Goal: Task Accomplishment & Management: Complete application form

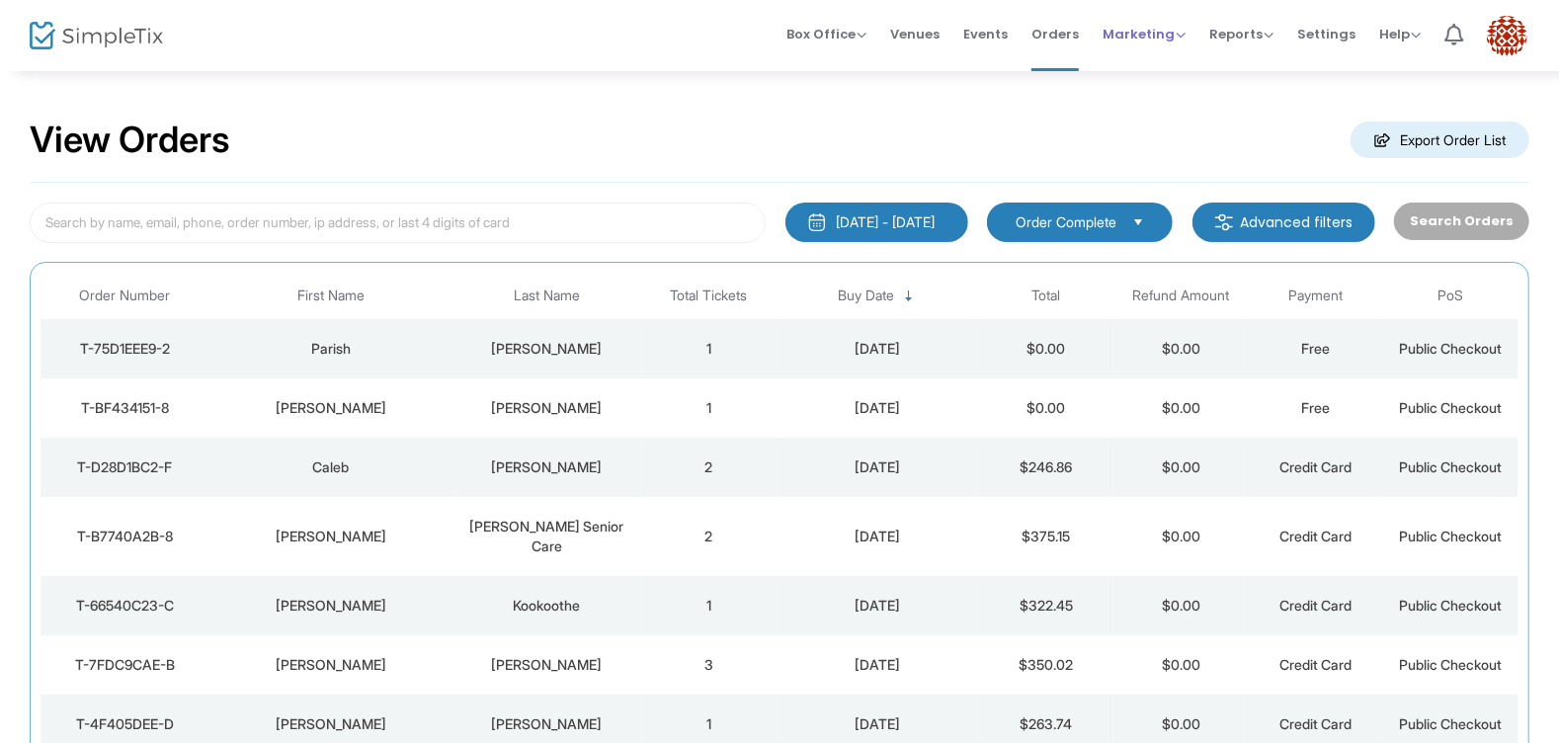
click at [1166, 34] on span "Marketing" at bounding box center [1144, 34] width 83 height 19
click at [1169, 54] on li "Promo Codes" at bounding box center [1182, 65] width 158 height 39
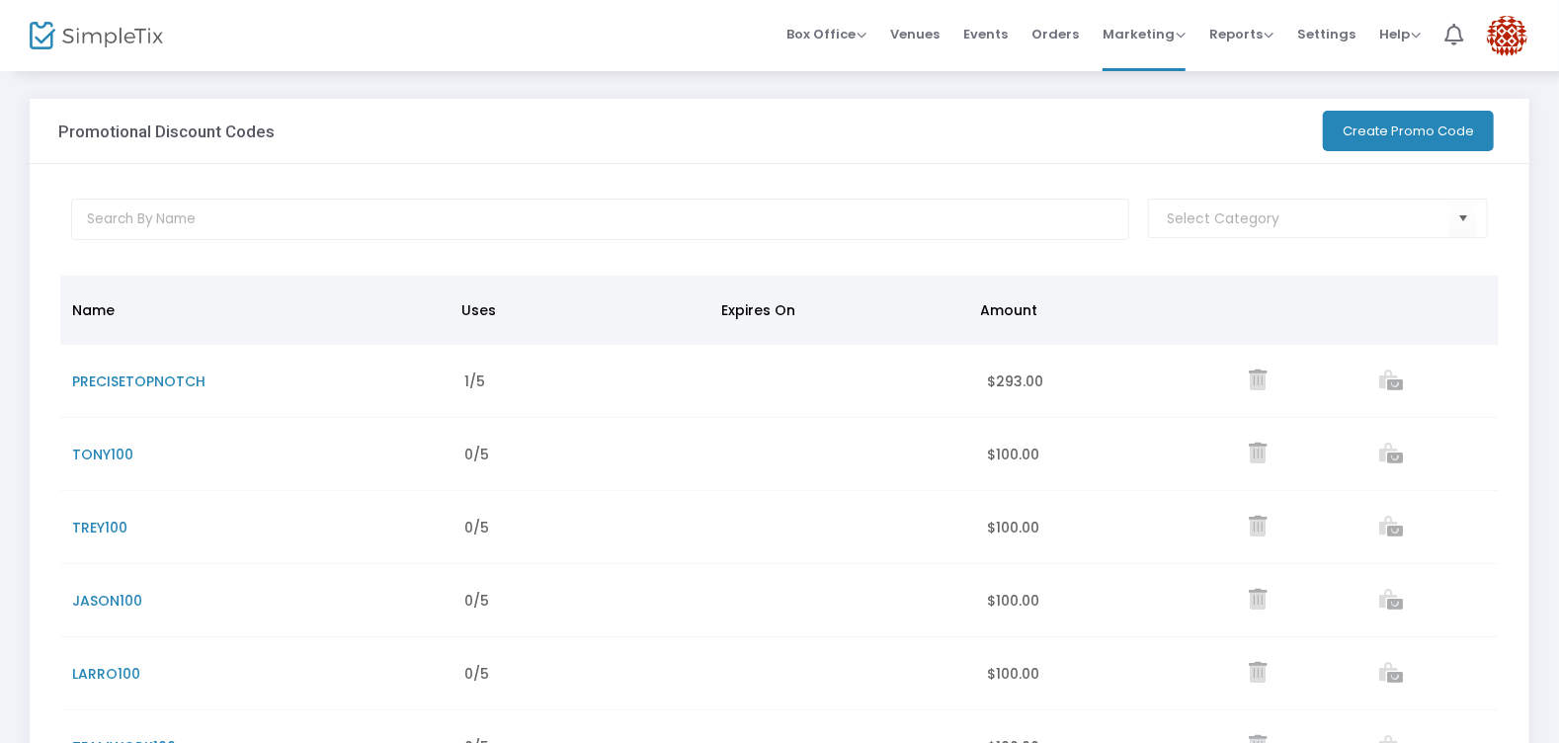
click at [1356, 143] on button "Create Promo Code" at bounding box center [1408, 131] width 171 height 41
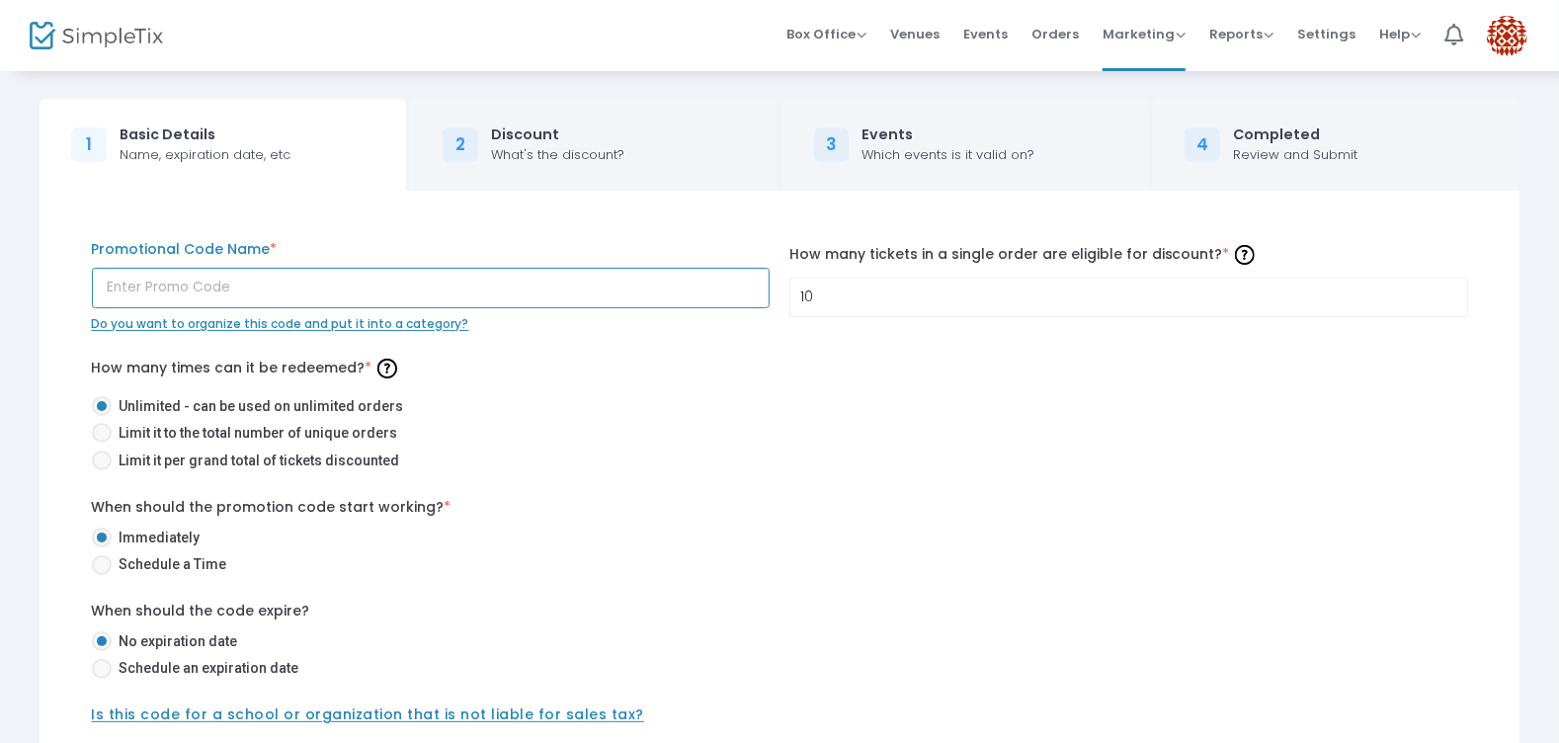
click at [447, 285] on input "text" at bounding box center [431, 288] width 679 height 41
type input "J"
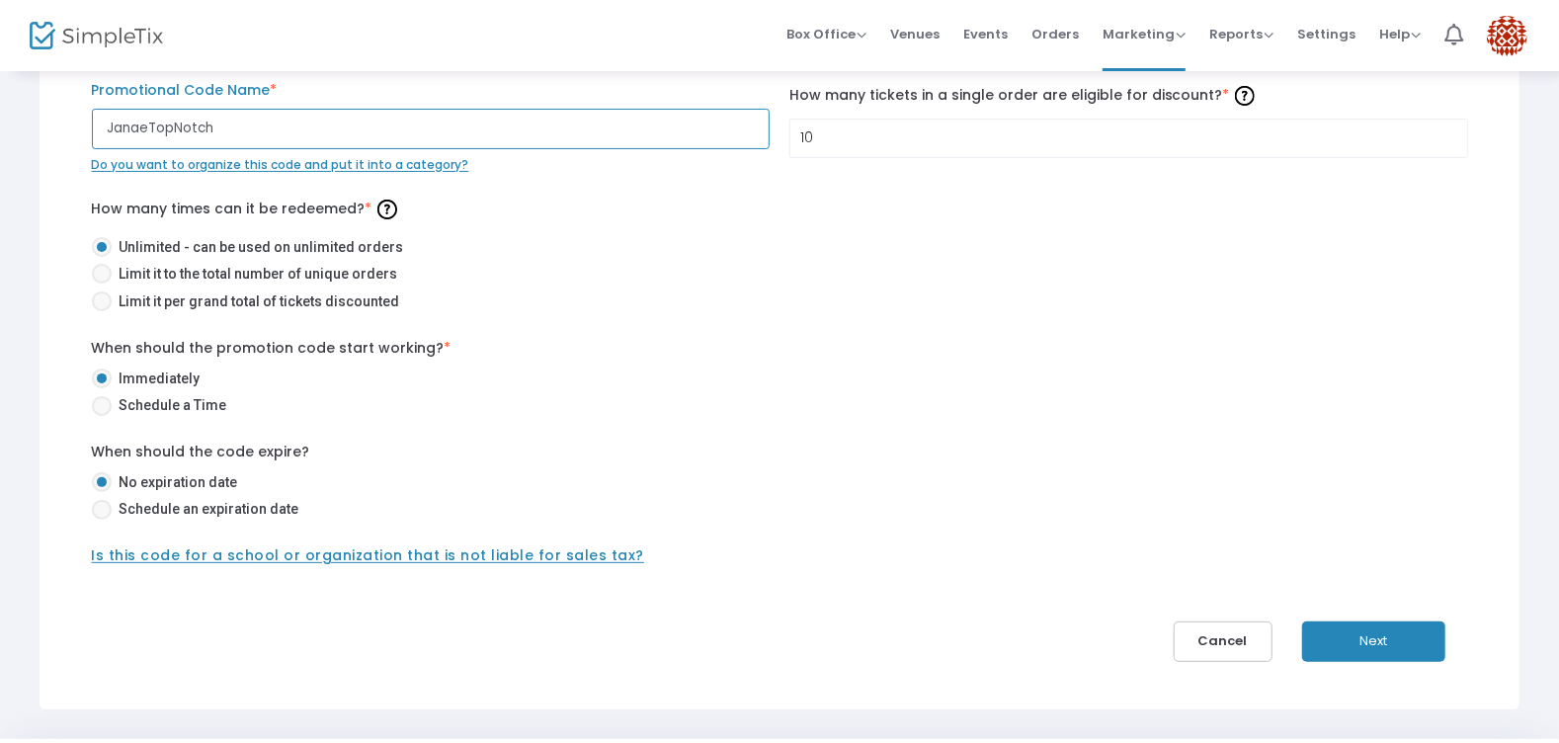
scroll to position [130, 0]
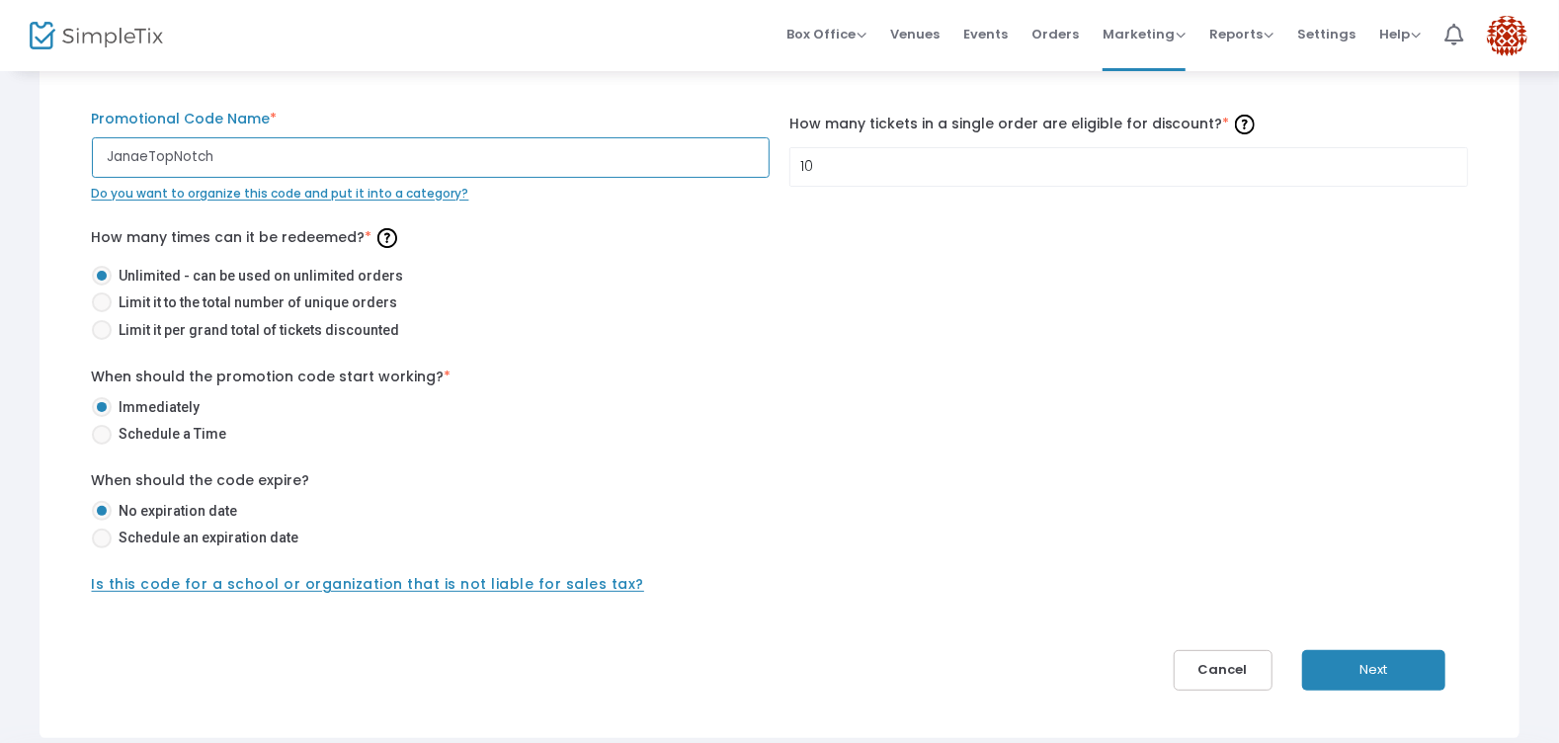
type input "JanaeTopNotch"
click at [205, 305] on span "Limit it to the total number of unique orders" at bounding box center [255, 302] width 287 height 21
click at [102, 312] on input "Limit it to the total number of unique orders" at bounding box center [101, 312] width 1 height 1
radio input "true"
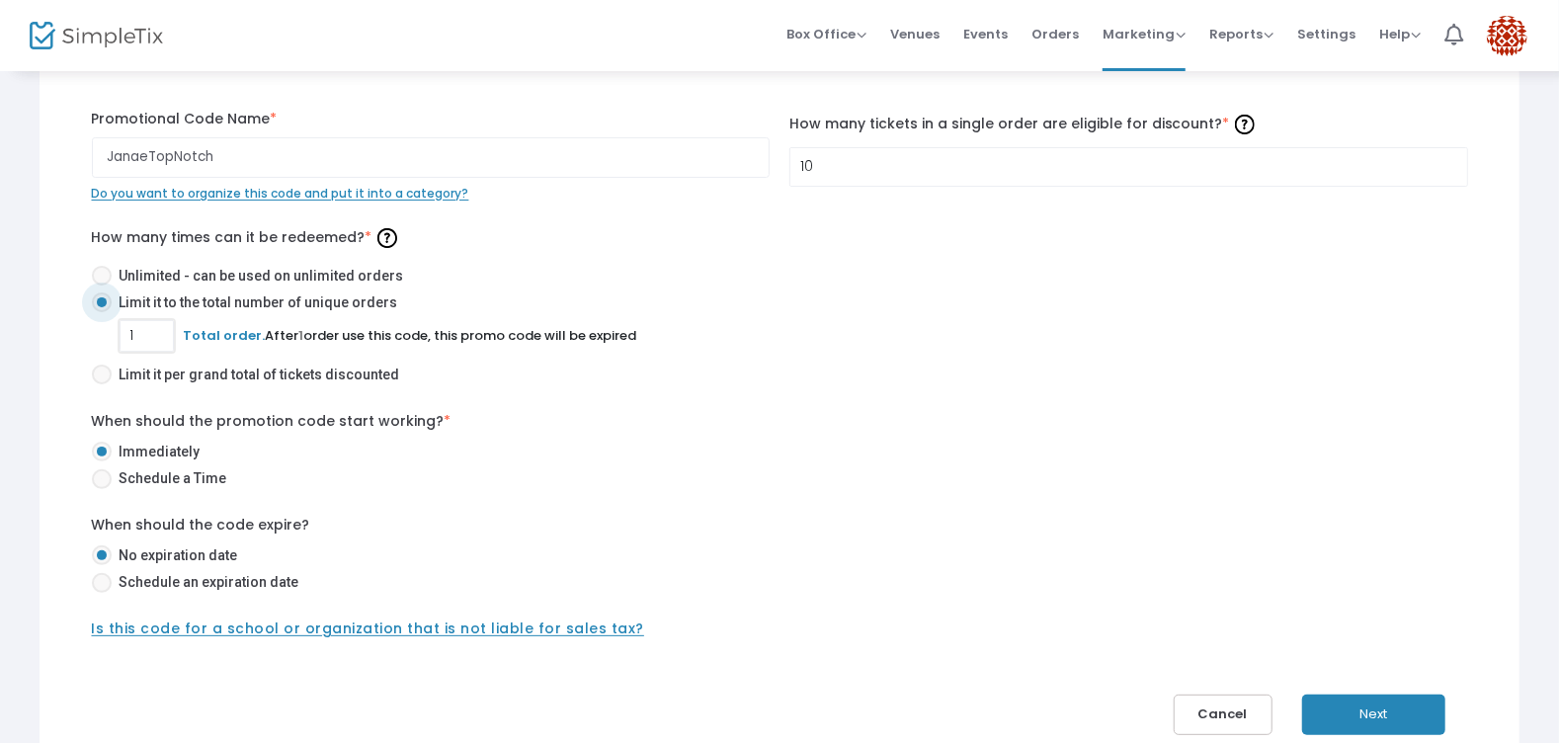
click at [153, 333] on input "1" at bounding box center [147, 336] width 52 height 38
click at [123, 277] on span "Unlimited - can be used on unlimited orders" at bounding box center [258, 276] width 292 height 21
click at [102, 286] on input "Unlimited - can be used on unlimited orders" at bounding box center [101, 286] width 1 height 1
radio input "true"
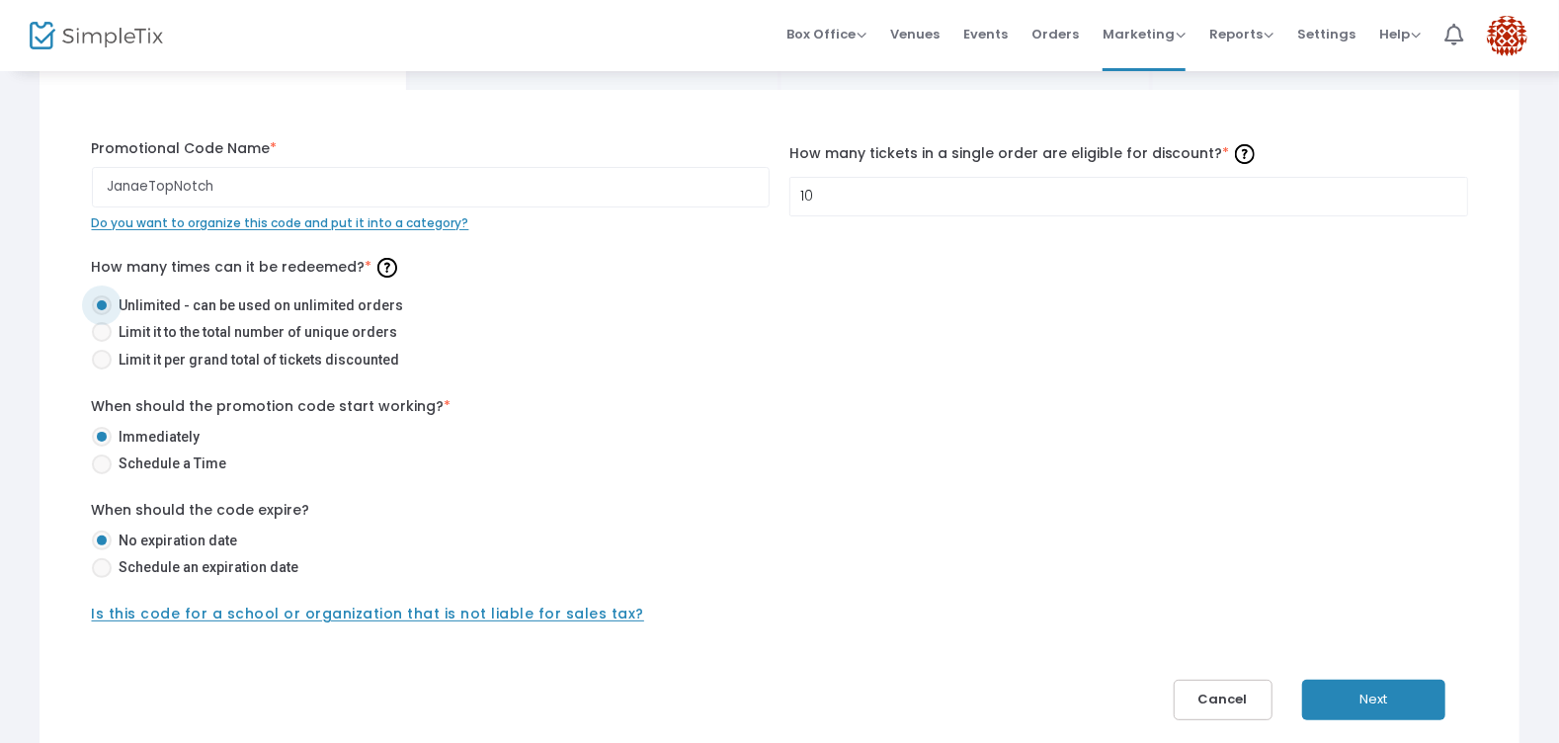
scroll to position [106, 0]
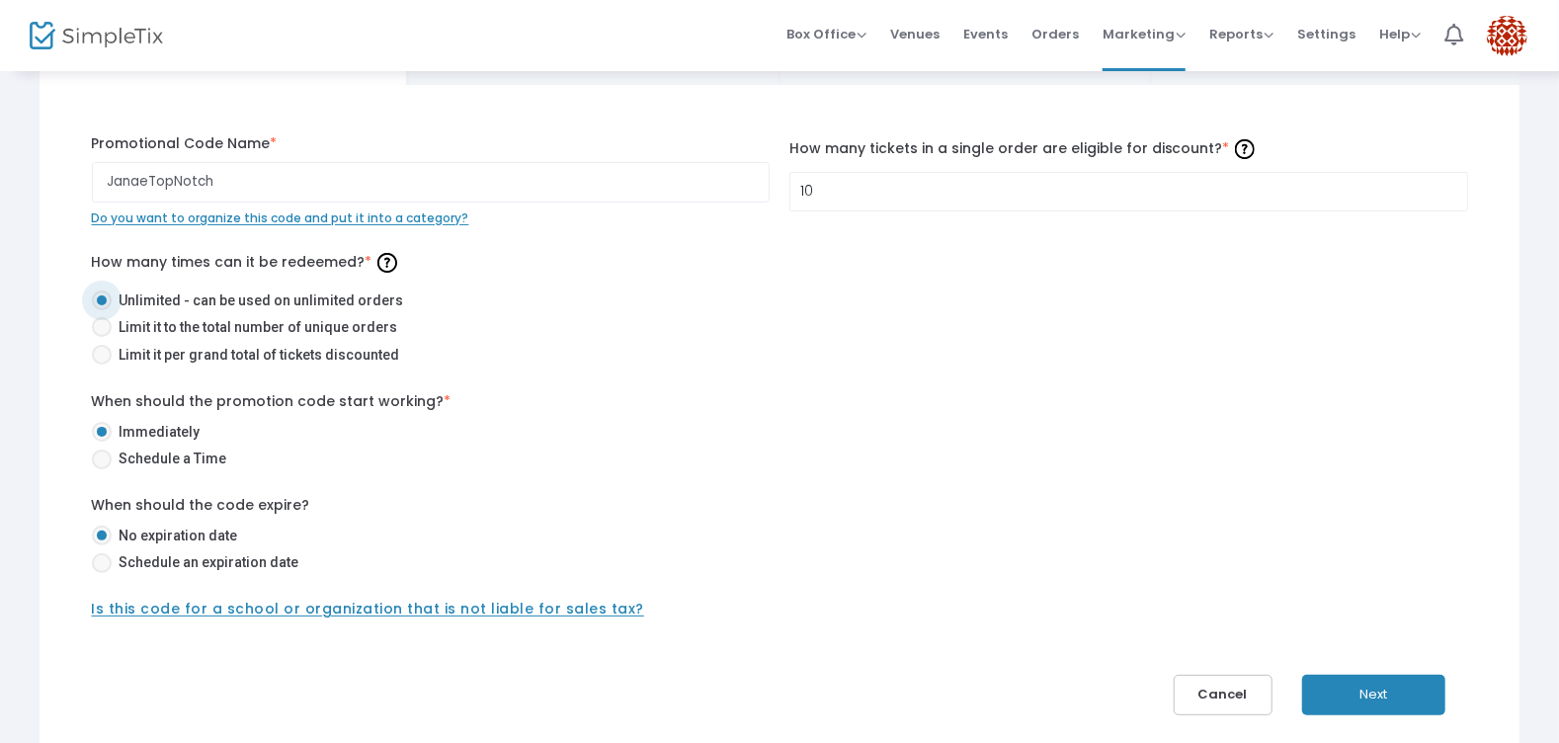
click at [1379, 697] on button "Next" at bounding box center [1373, 695] width 143 height 41
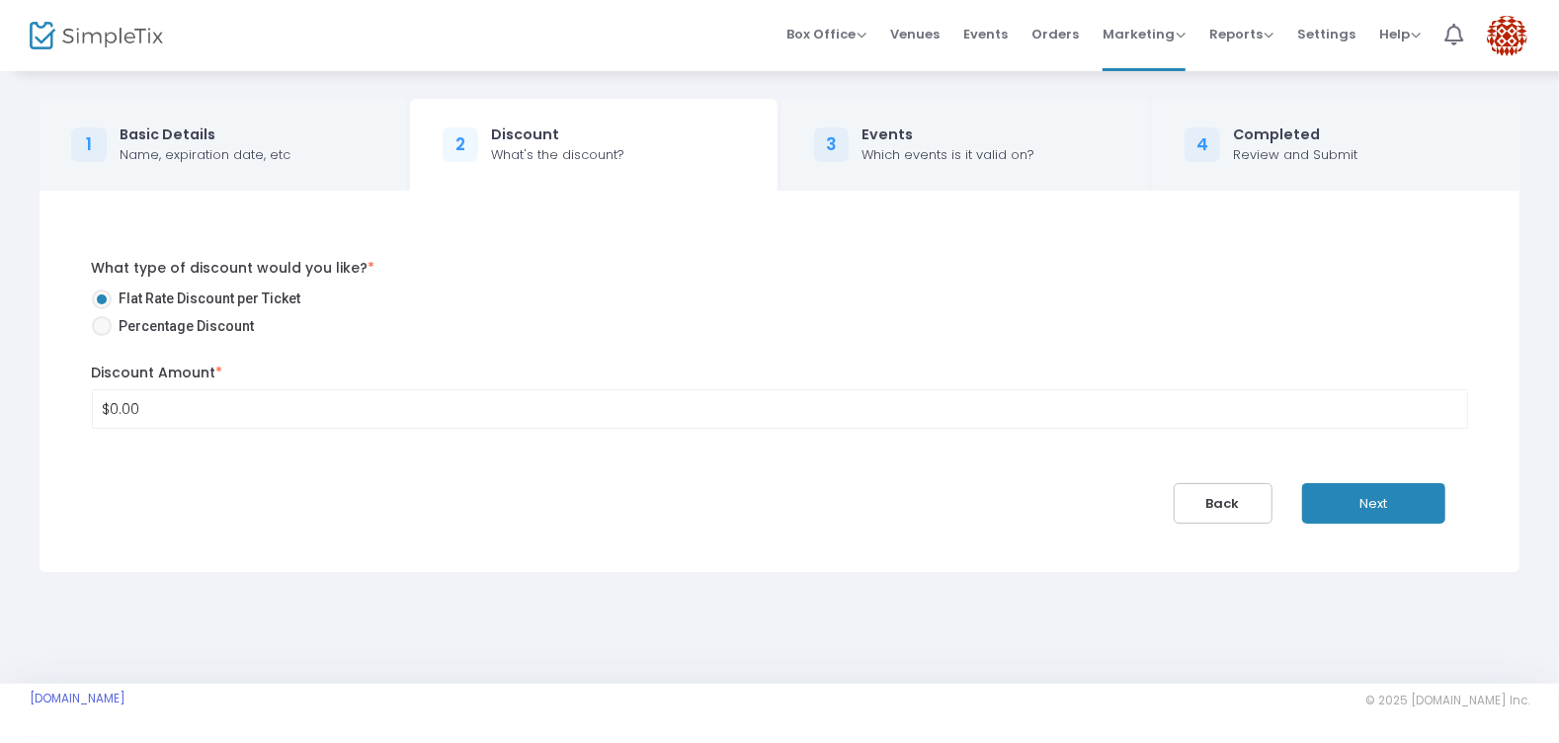
scroll to position [0, 0]
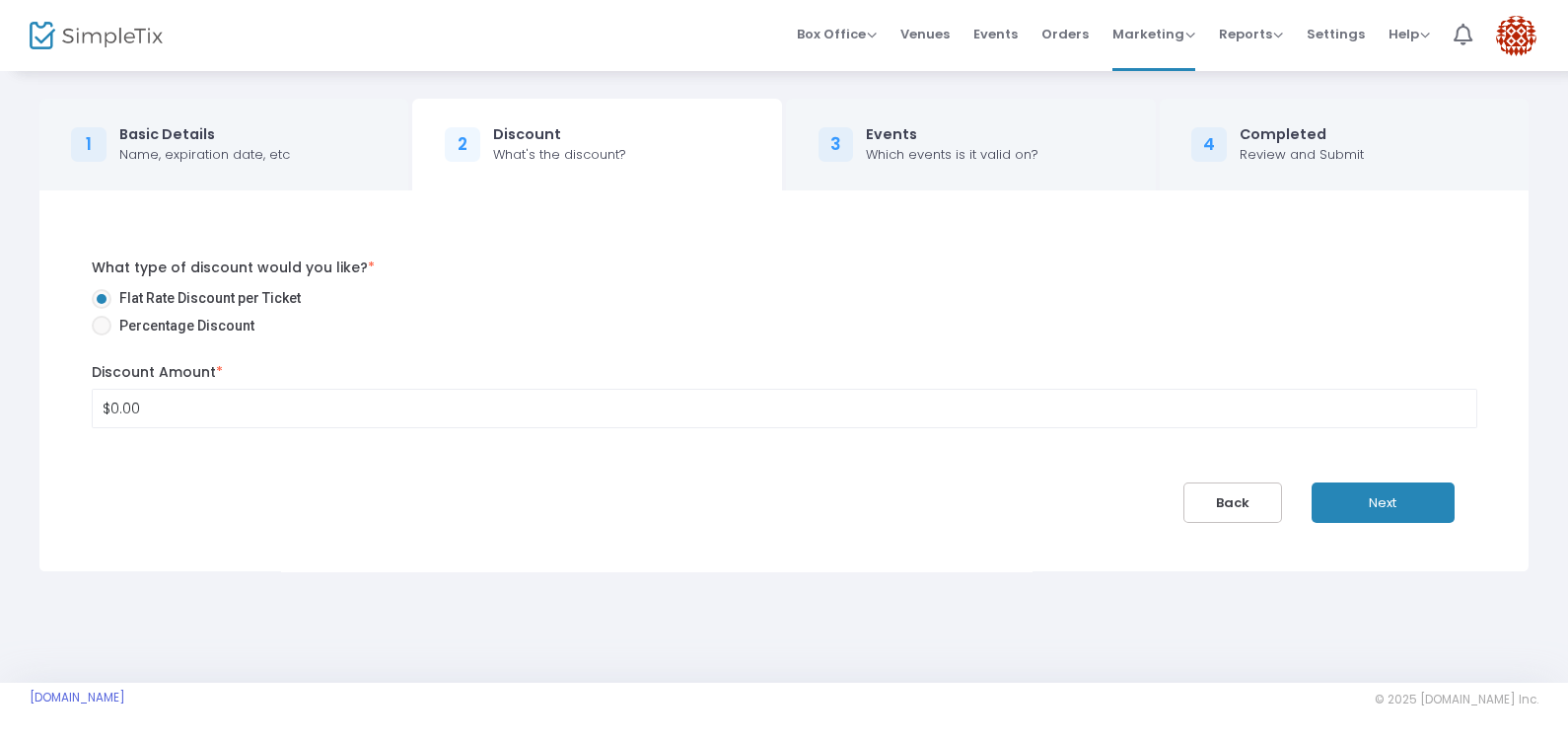
click at [462, 427] on kendo-numerictextbox "$0.00" at bounding box center [784, 408] width 1385 height 40
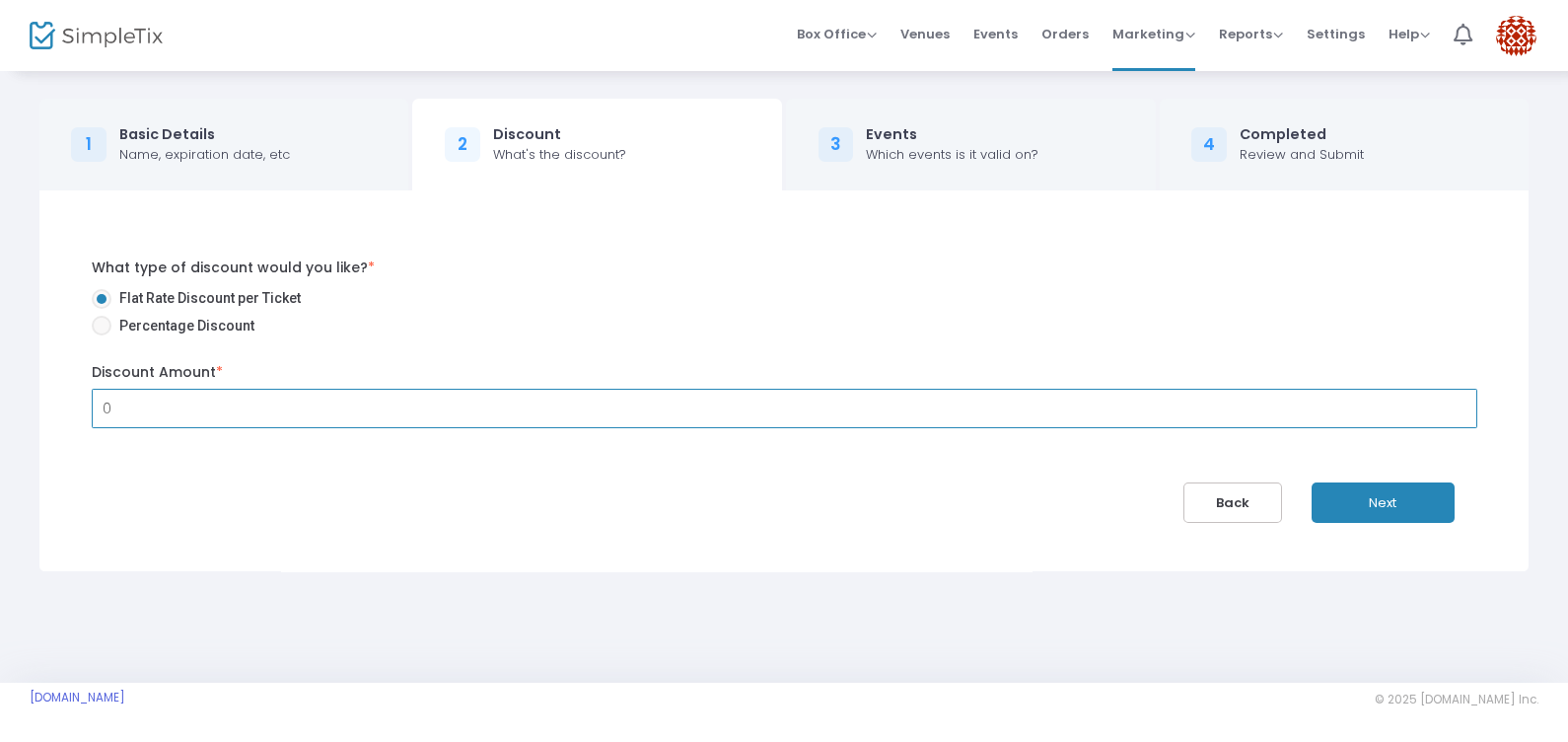
click at [453, 415] on input "0" at bounding box center [784, 408] width 1383 height 38
type input "$293.00"
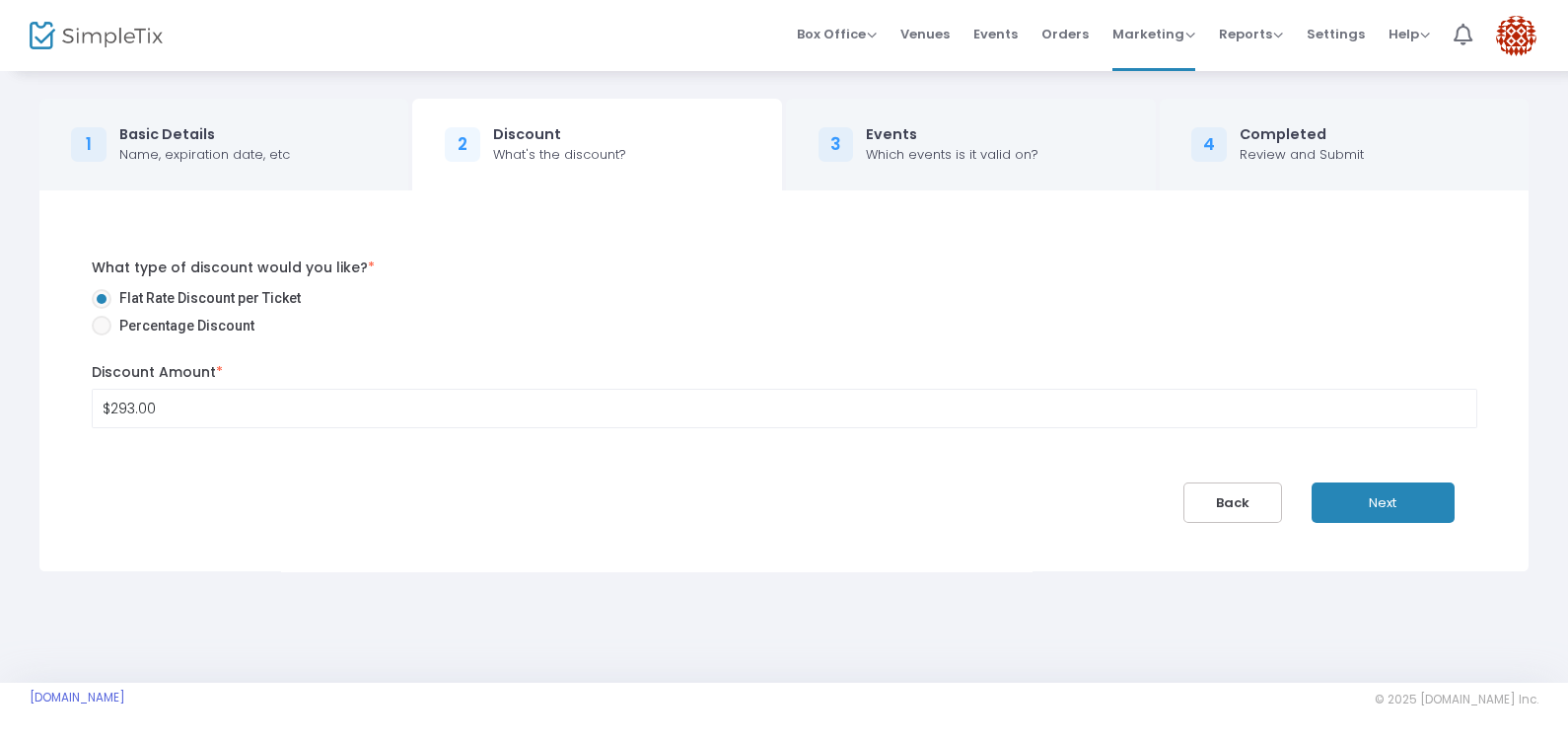
click at [1439, 507] on button "Next" at bounding box center [1382, 502] width 143 height 41
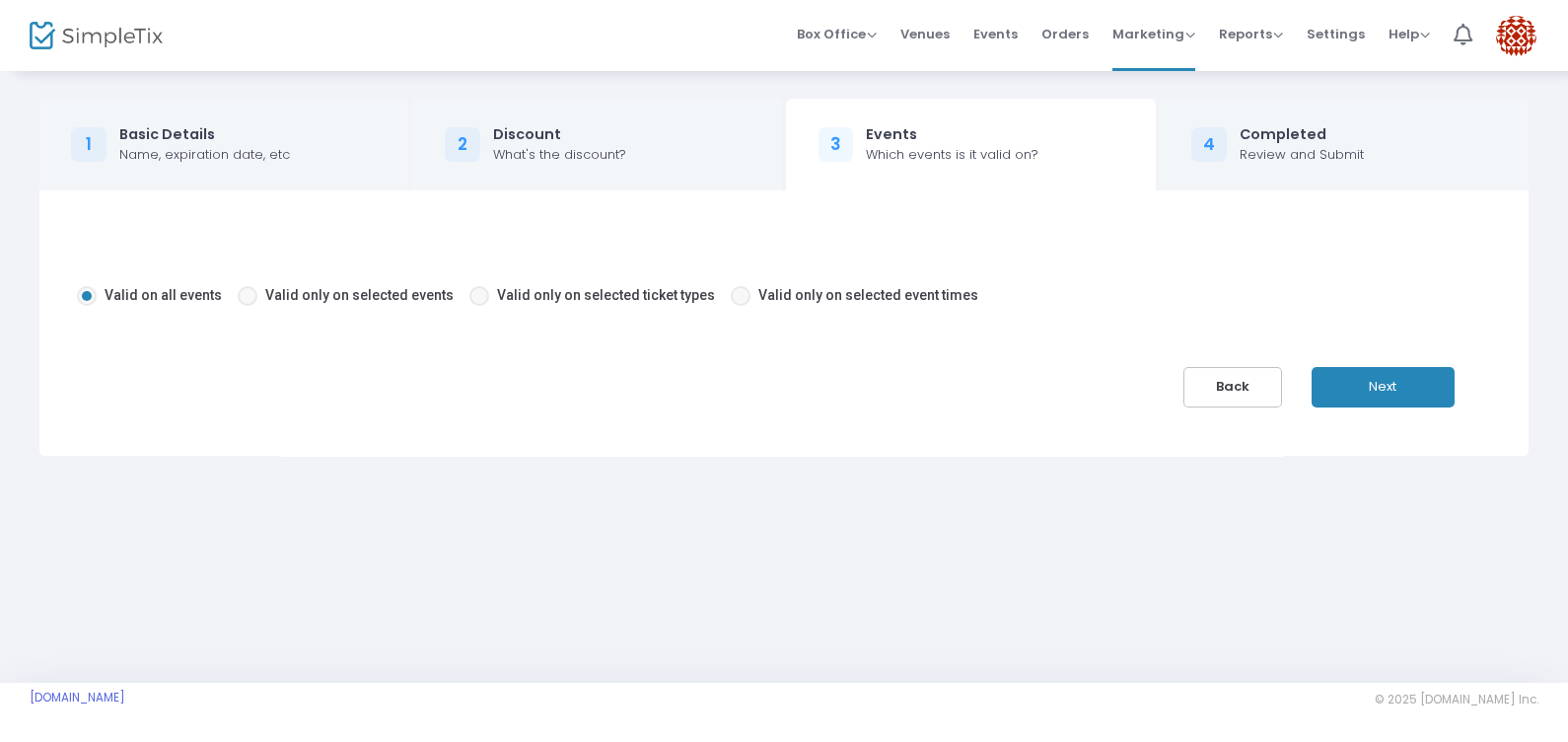
click at [811, 295] on span "Valid only on selected event times" at bounding box center [868, 295] width 220 height 16
click at [741, 306] on input "Valid only on selected event times" at bounding box center [740, 306] width 1 height 1
radio input "true"
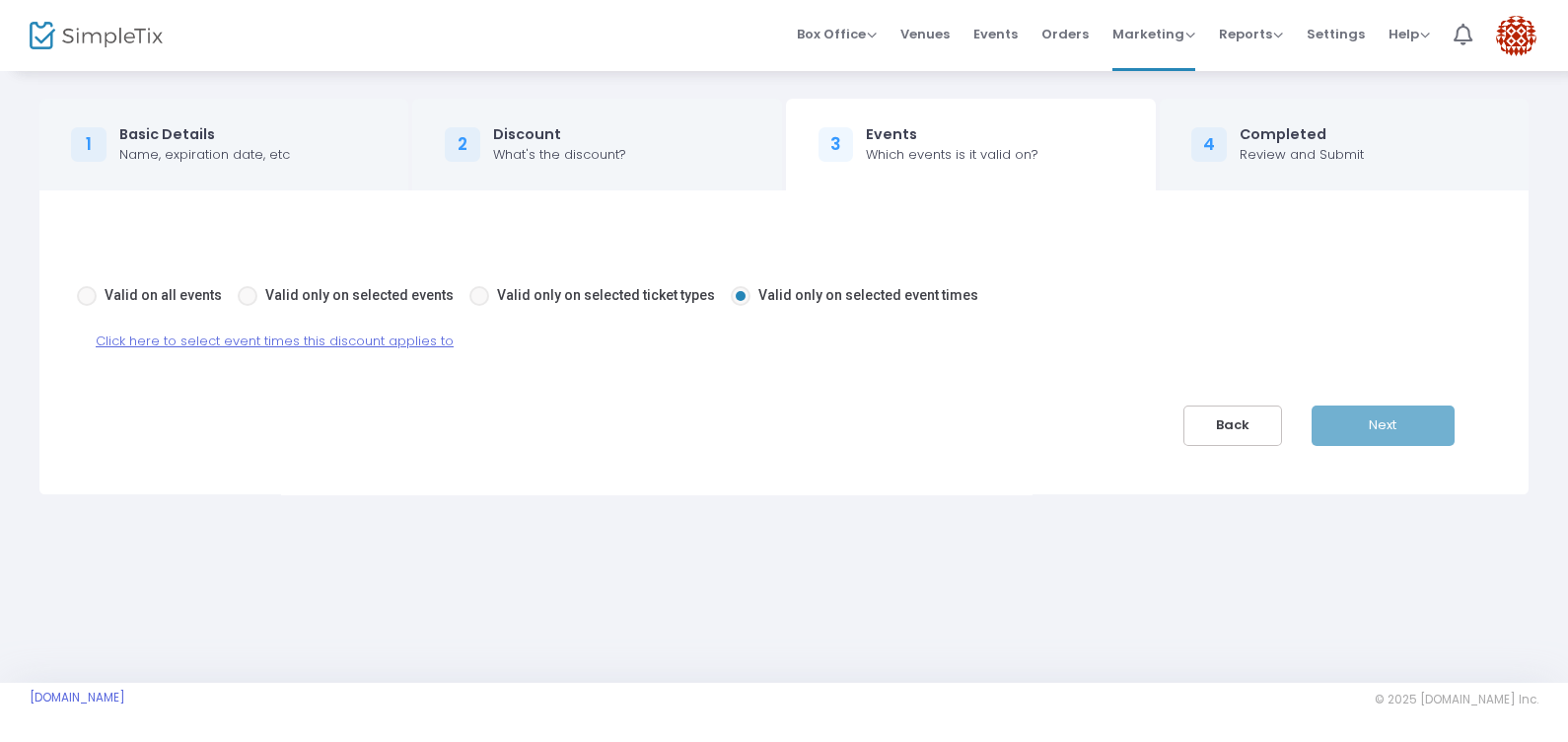
click at [512, 298] on span "Valid only on selected ticket types" at bounding box center [606, 295] width 218 height 16
click at [479, 306] on input "Valid only on selected ticket types" at bounding box center [478, 306] width 1 height 1
radio input "true"
click at [370, 341] on span "Click here to select ticket types this discount applies to" at bounding box center [273, 341] width 355 height 19
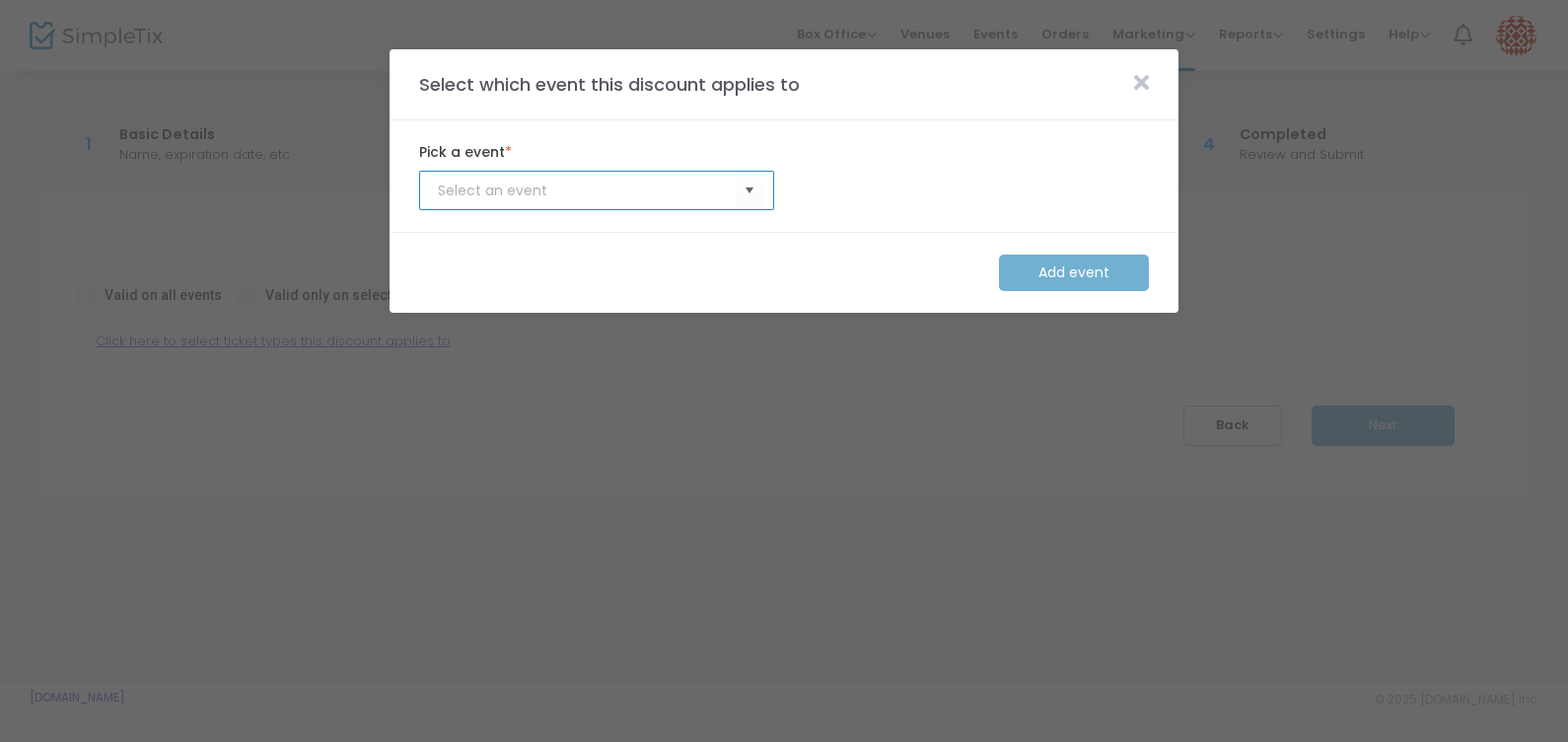
click at [546, 192] on input at bounding box center [587, 191] width 297 height 21
click at [745, 187] on span "Select" at bounding box center [750, 191] width 33 height 33
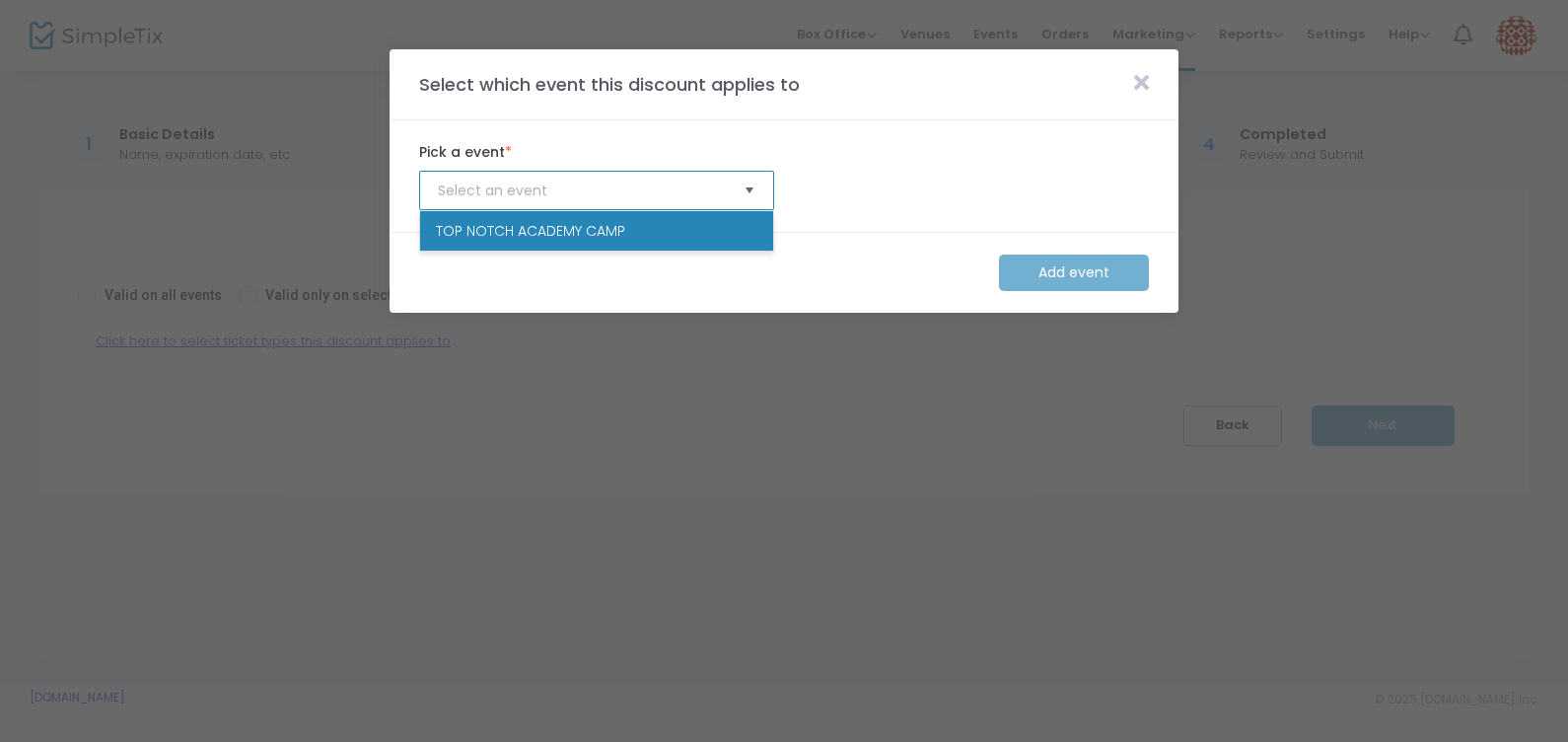
click at [745, 188] on span "Select" at bounding box center [750, 191] width 33 height 33
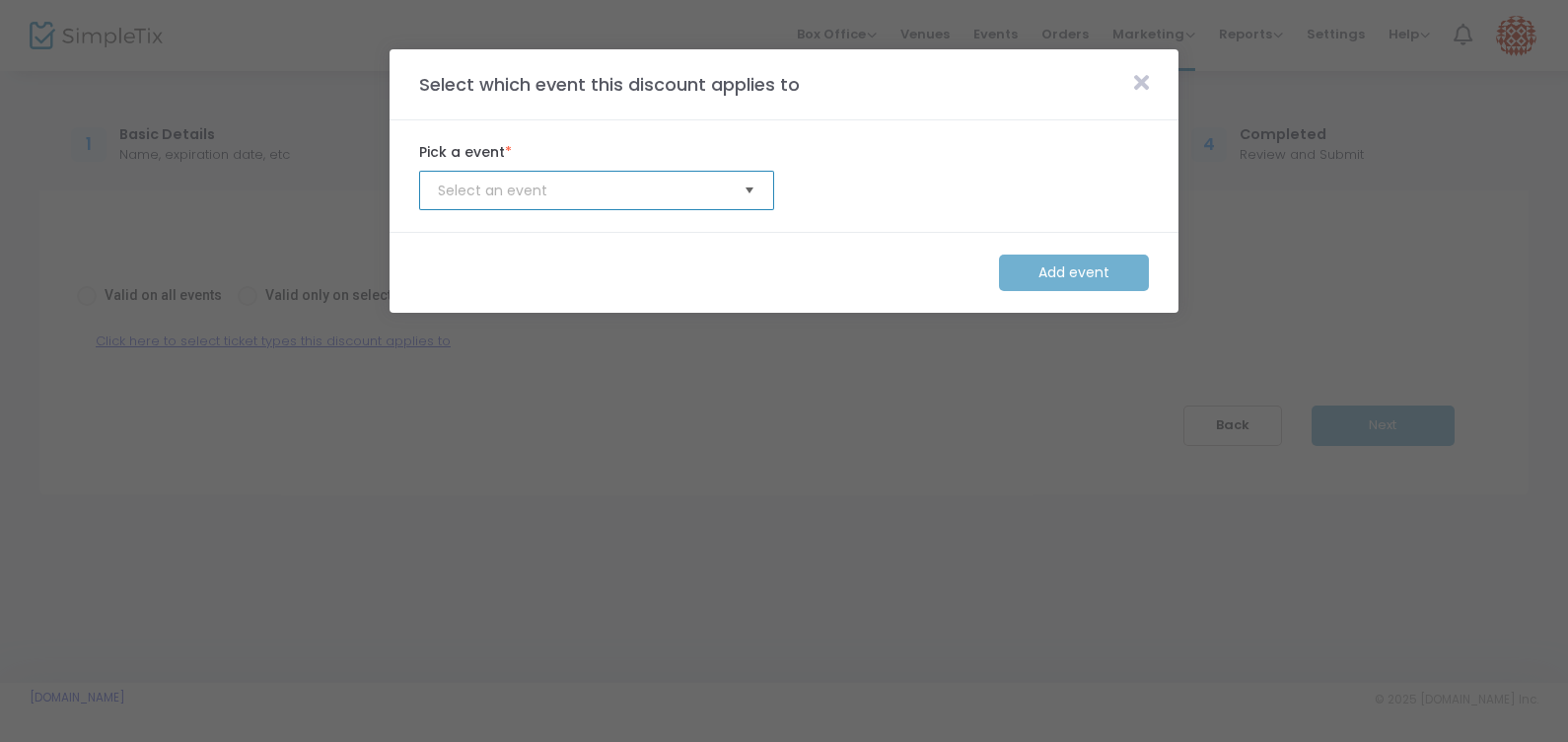
click at [740, 198] on span "Select" at bounding box center [750, 191] width 33 height 33
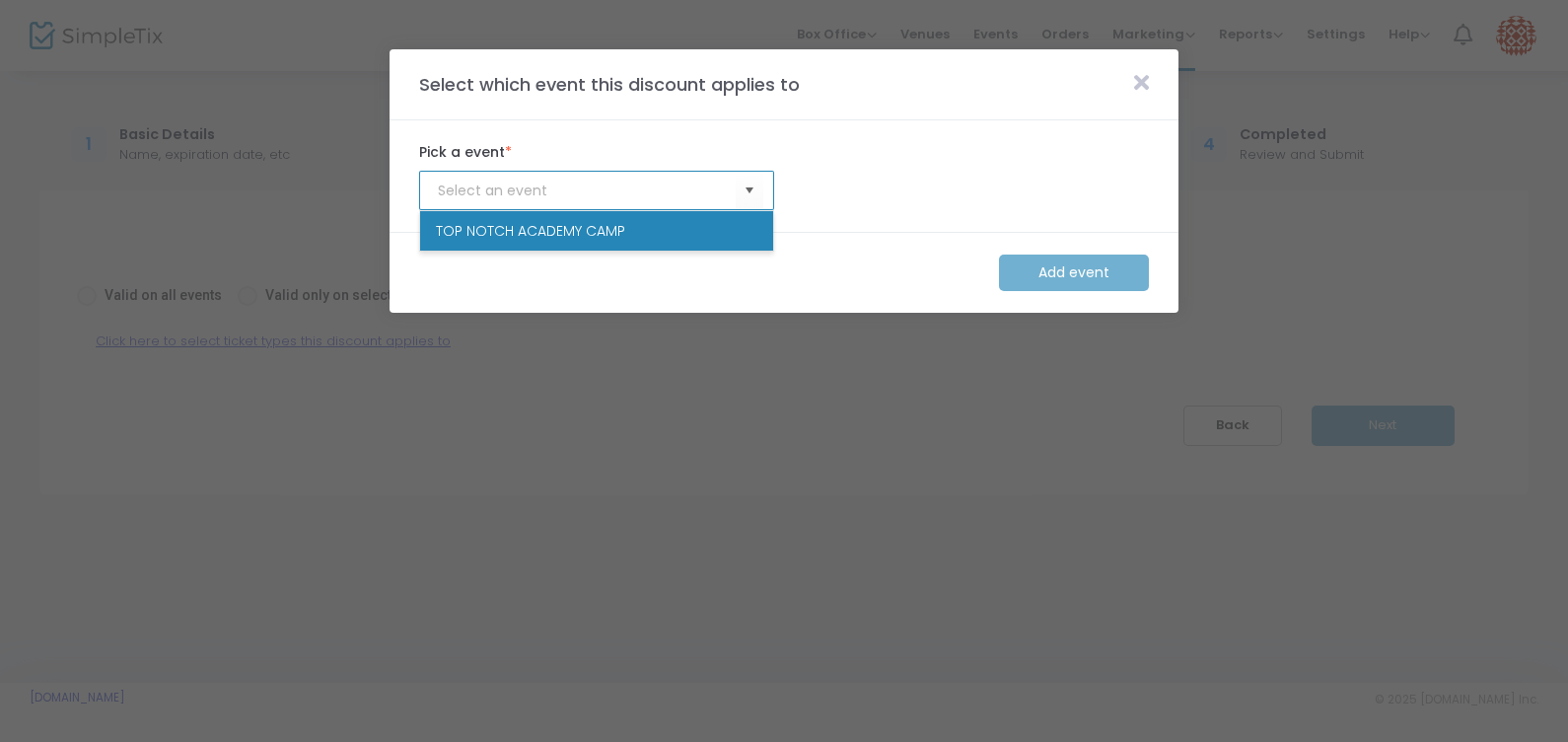
click at [736, 231] on li "TOP NOTCH ACADEMY CAMP" at bounding box center [597, 231] width 353 height 40
type input "TOP NOTCH ACADEMY CAMP"
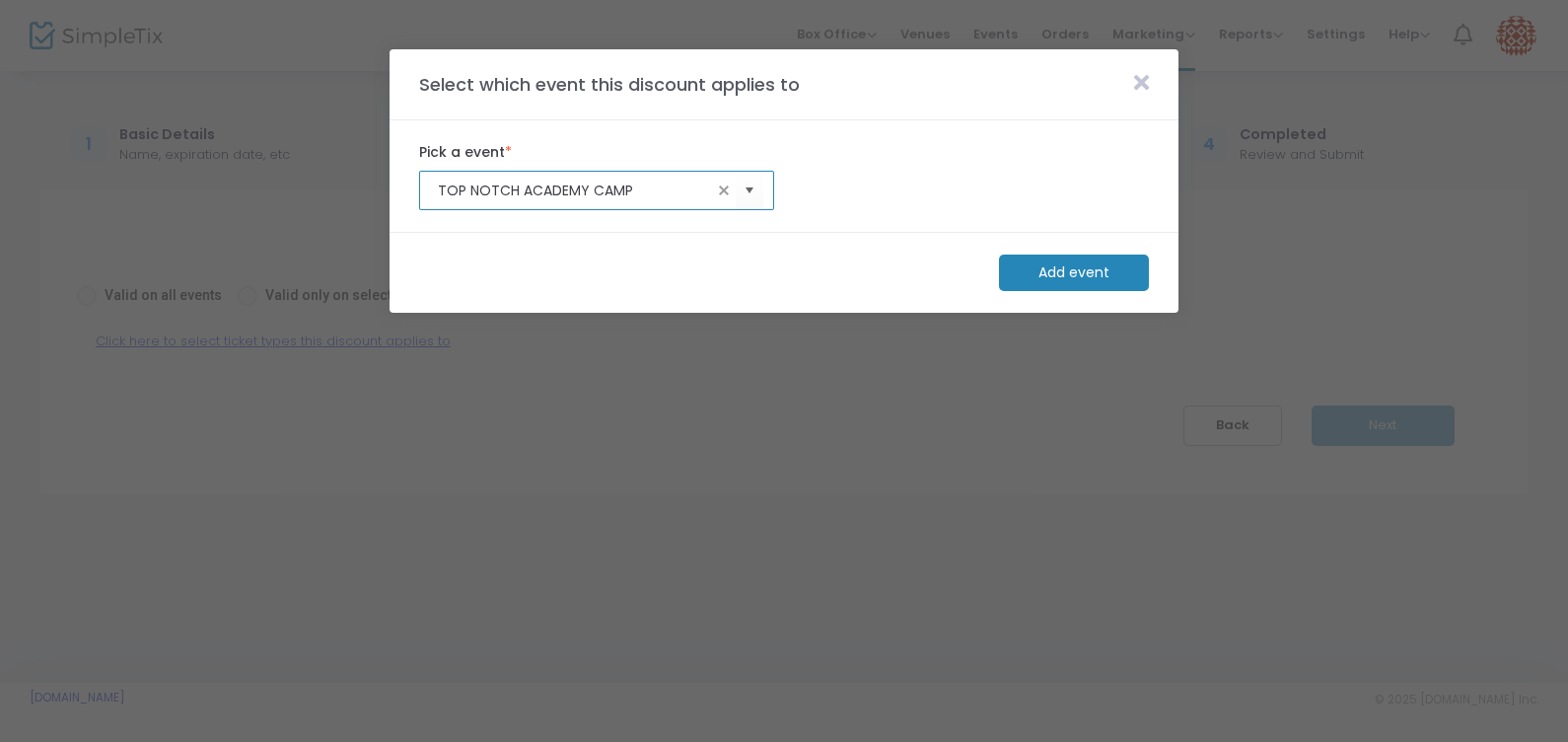
click at [1123, 277] on m-button "Add event" at bounding box center [1074, 273] width 150 height 37
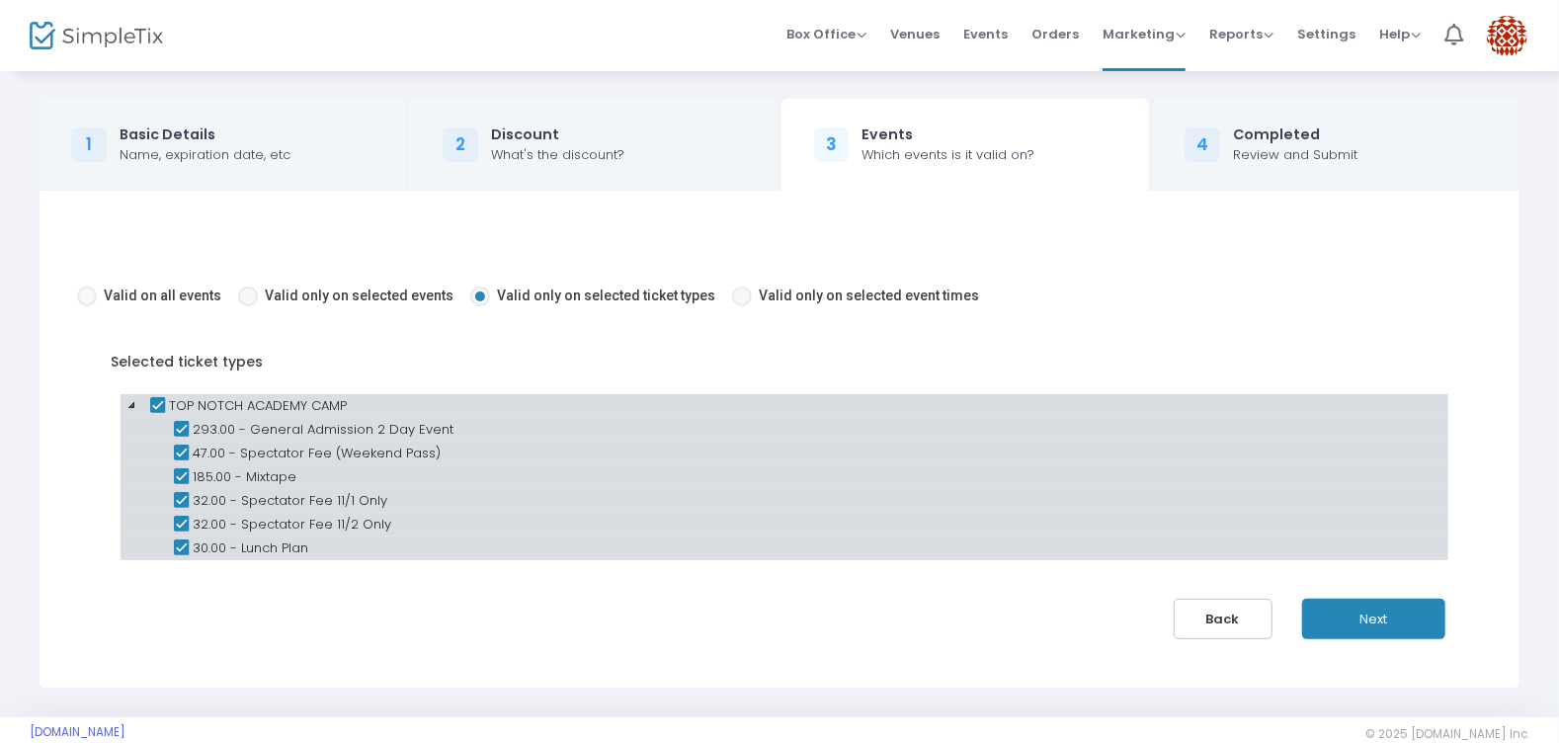
click at [159, 405] on icon at bounding box center [157, 406] width 24 height 24
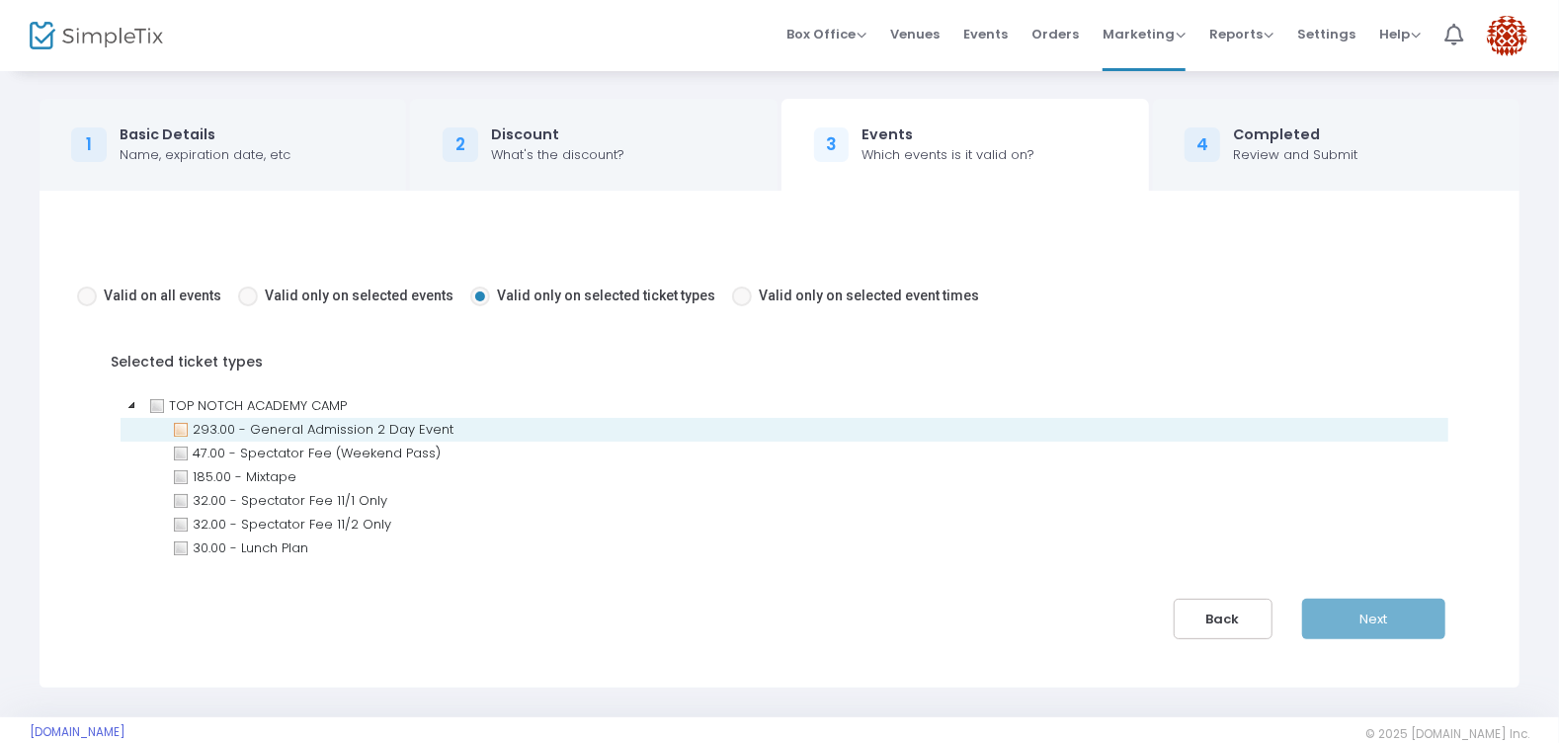
click at [180, 426] on icon at bounding box center [181, 430] width 24 height 24
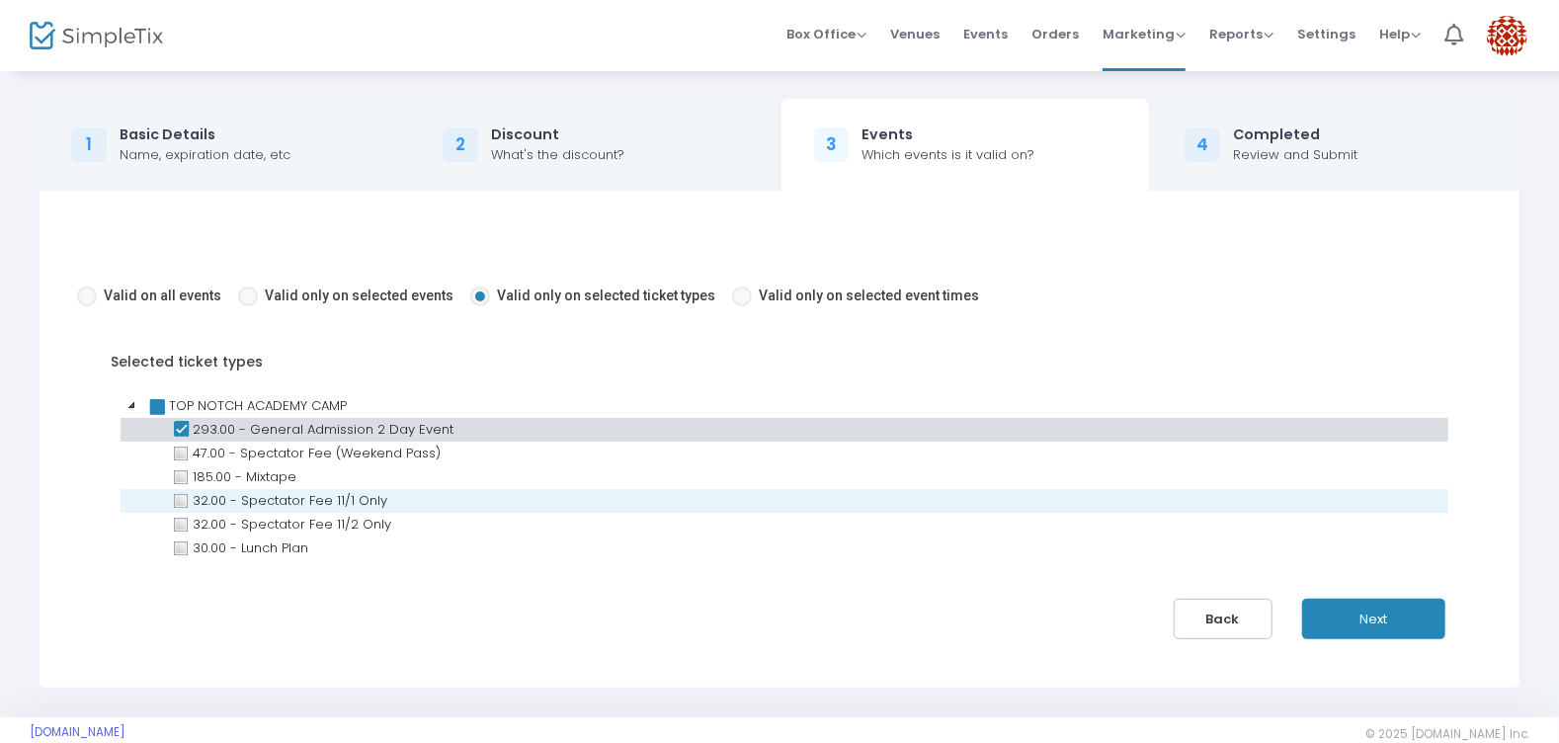
click at [334, 497] on link "32.00 - Spectator Fee 11/1 Only" at bounding box center [279, 501] width 223 height 24
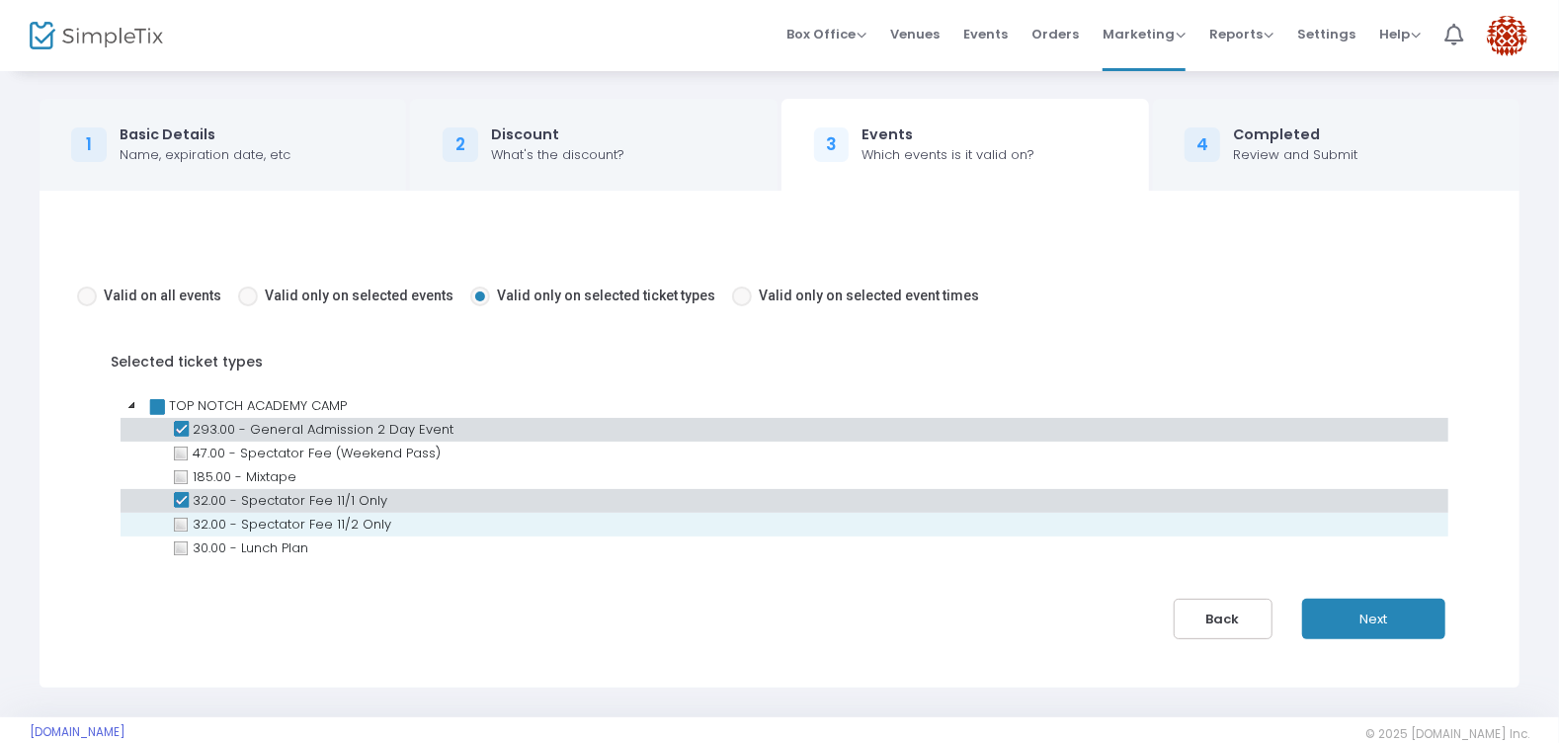
click at [334, 519] on link "32.00 - Spectator Fee 11/2 Only" at bounding box center [281, 525] width 227 height 24
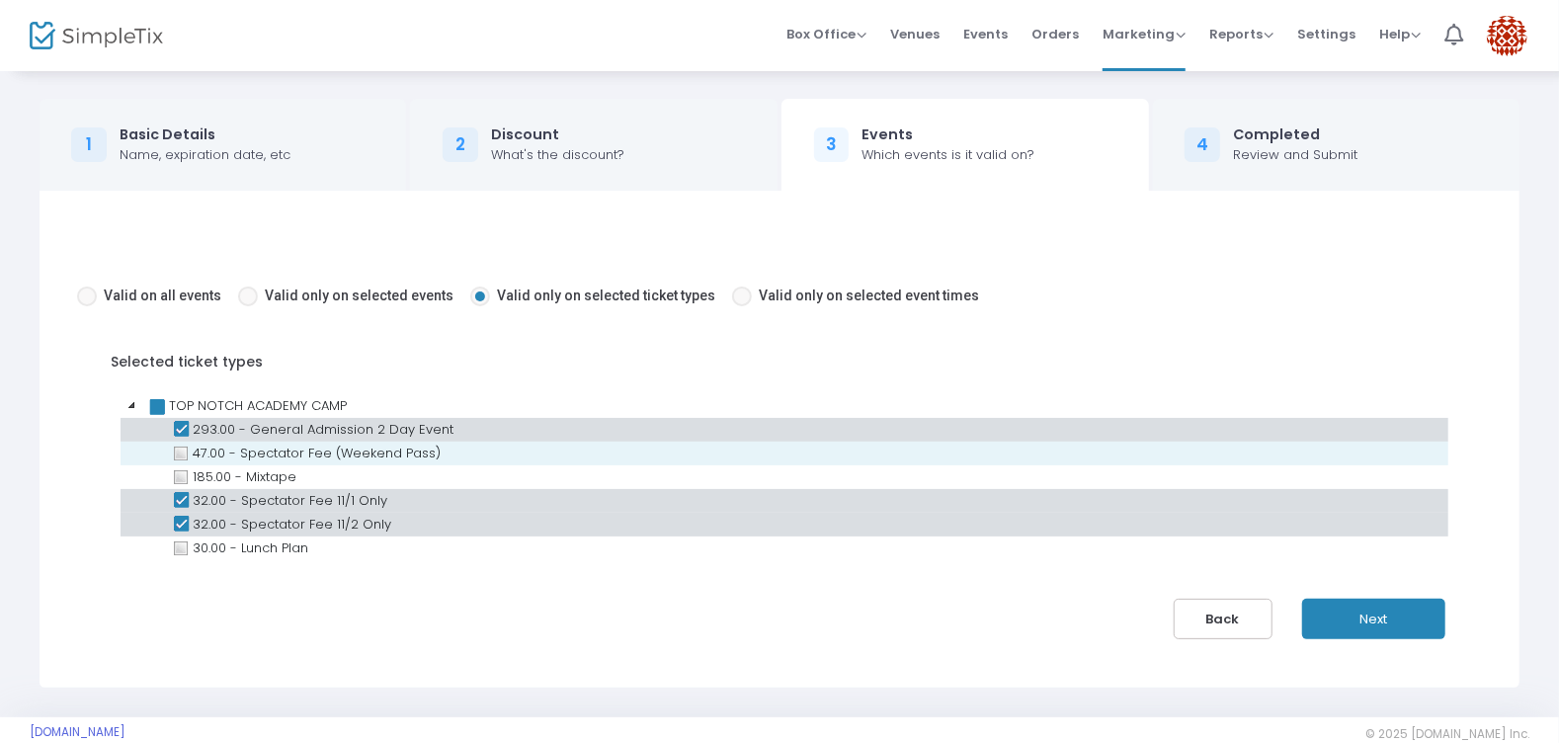
click at [333, 452] on link "47.00 - Spectator Fee (Weekend Pass)" at bounding box center [306, 454] width 277 height 24
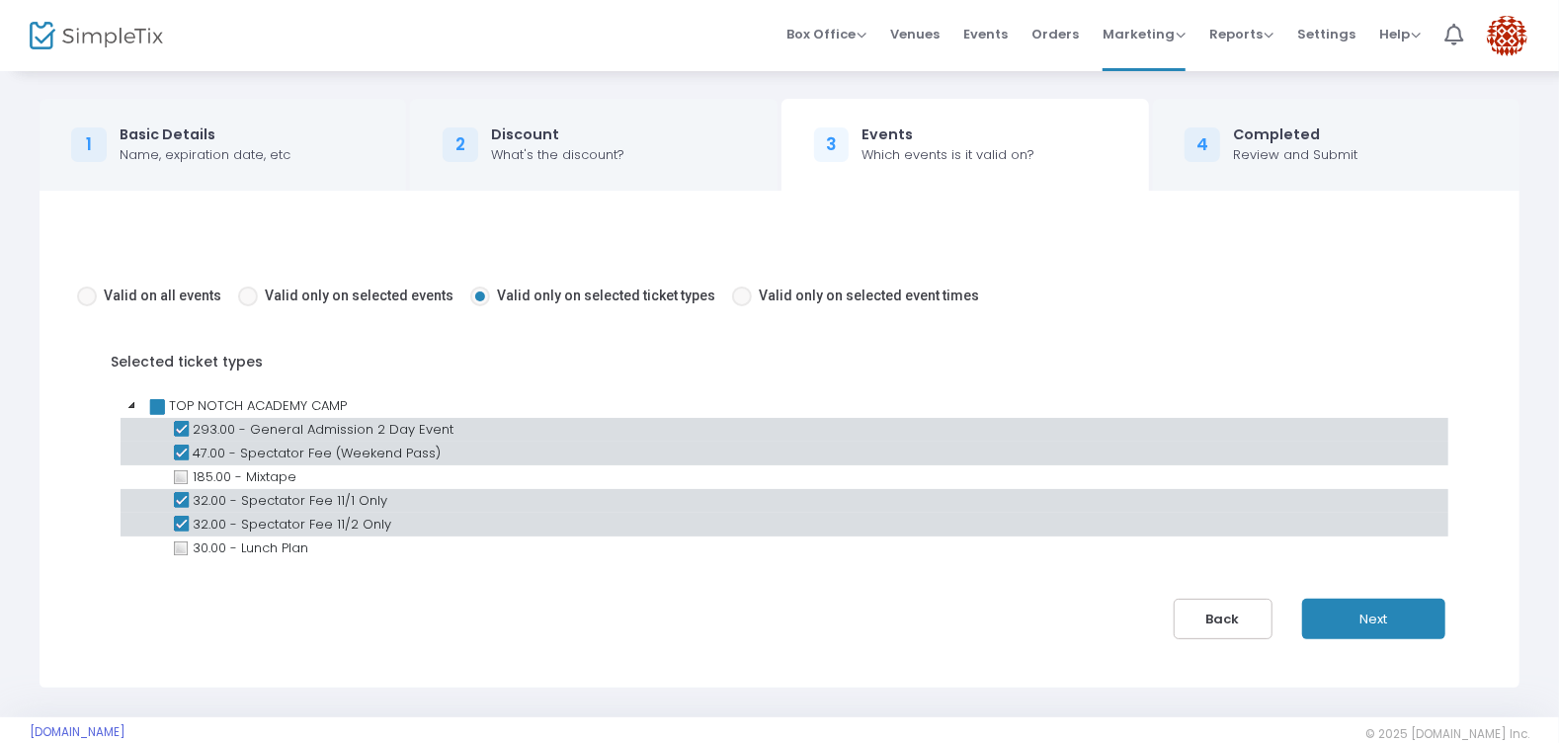
click at [1381, 616] on button "Next" at bounding box center [1373, 619] width 143 height 41
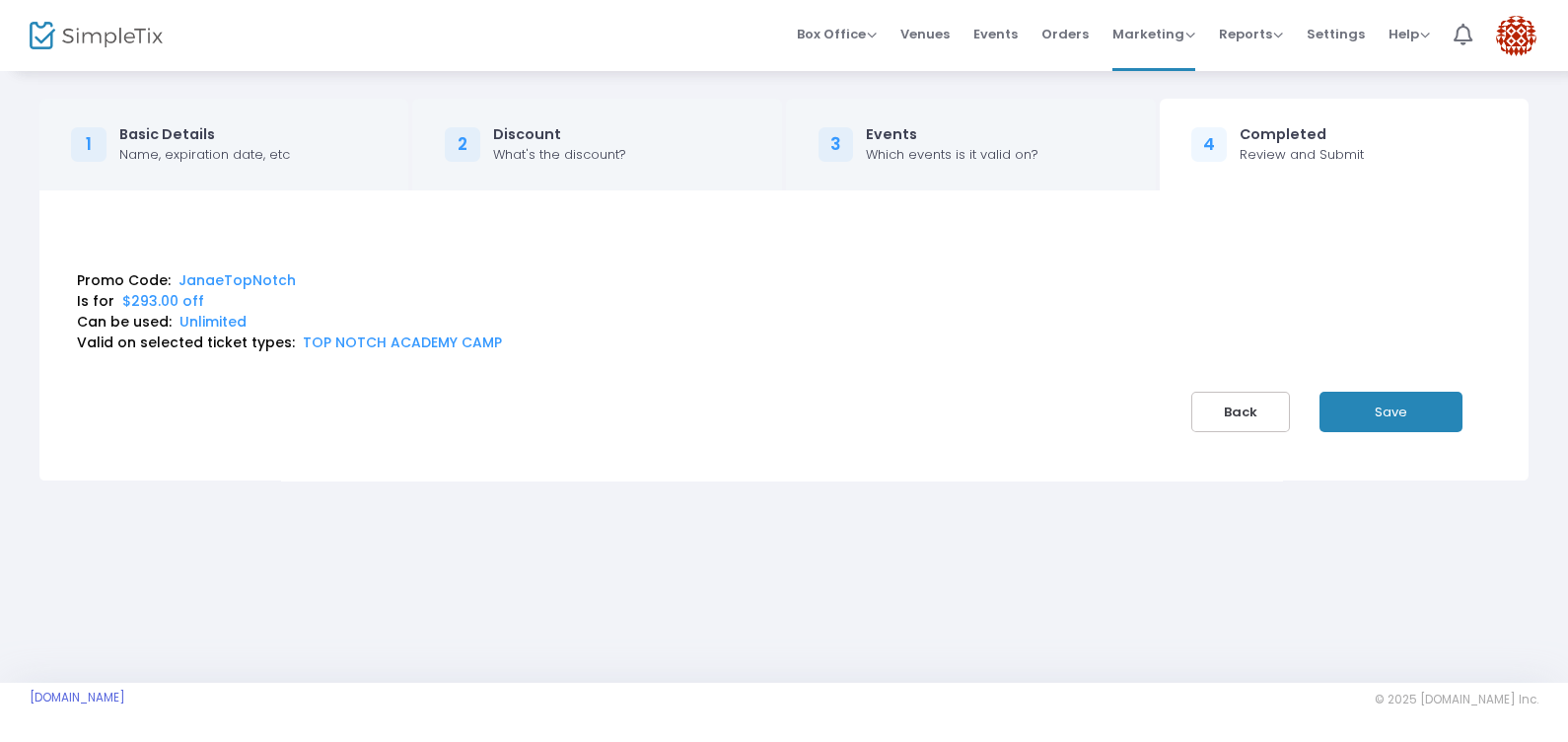
click at [1394, 402] on button "Save" at bounding box center [1390, 411] width 143 height 41
